Goal: Information Seeking & Learning: Check status

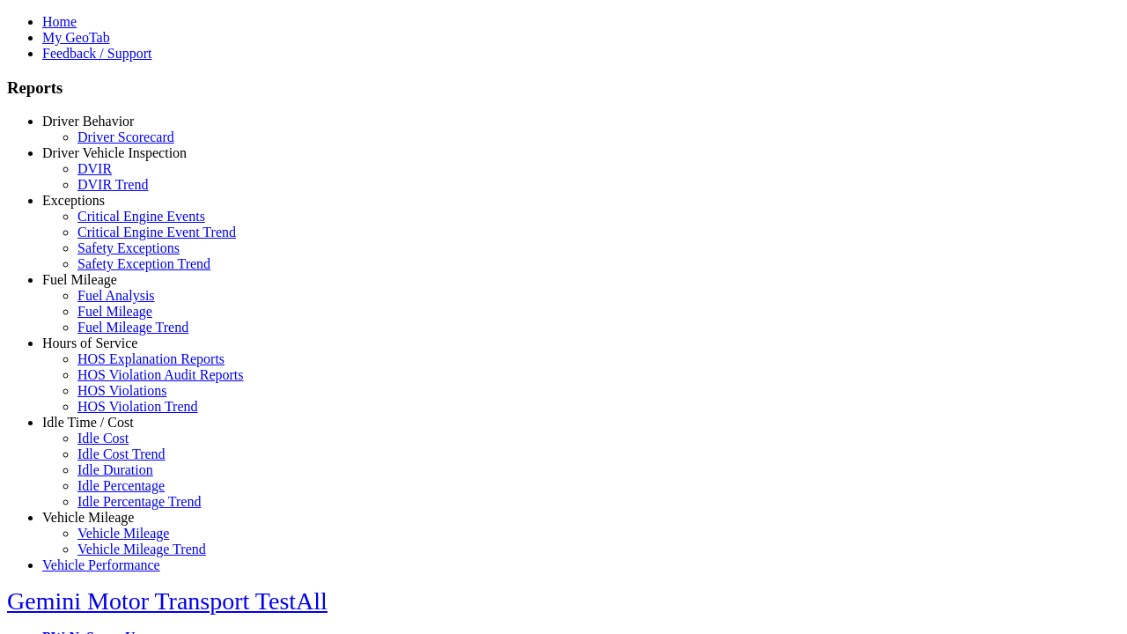
click at [101, 351] on link "Hours of Service" at bounding box center [89, 343] width 95 height 15
click at [115, 398] on link "HOS Violations" at bounding box center [122, 390] width 89 height 15
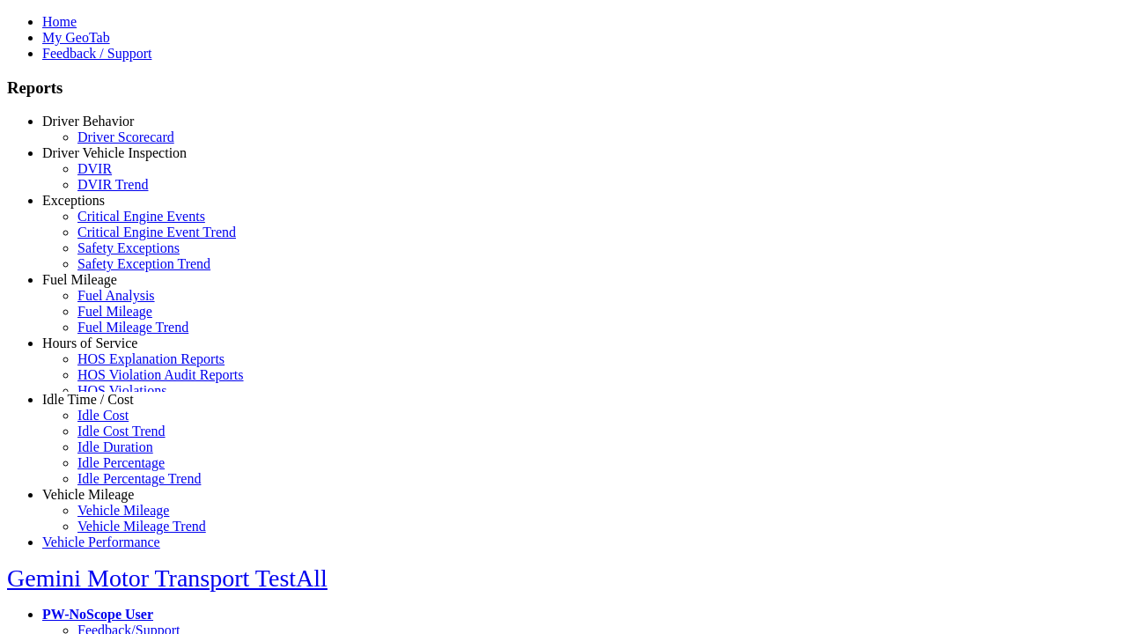
scroll to position [62, 0]
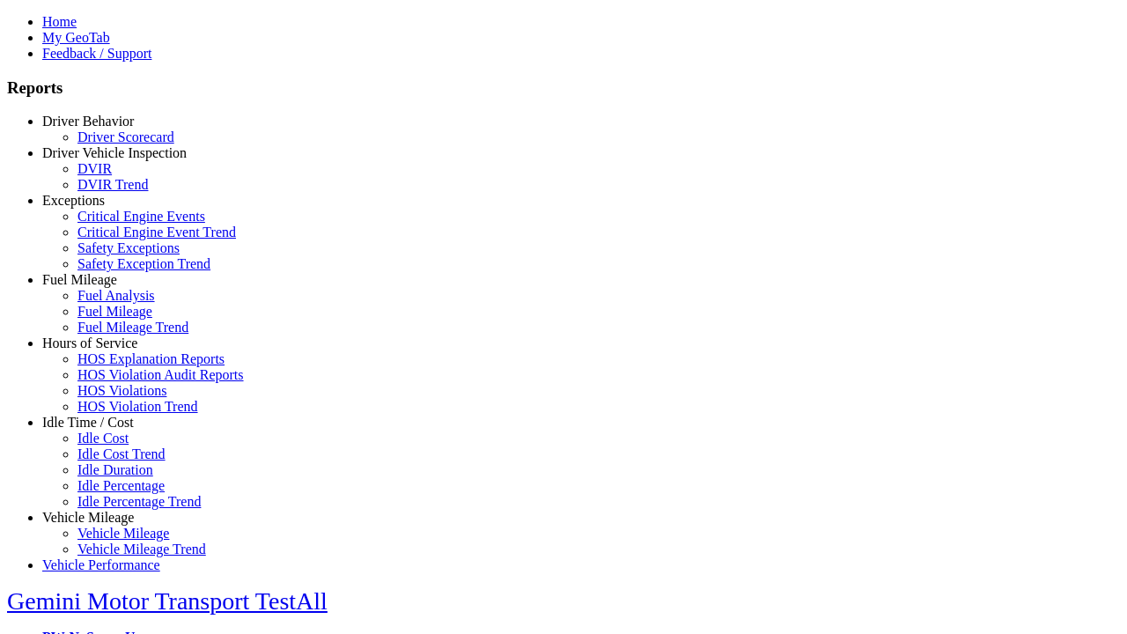
type input "**********"
